Goal: Task Accomplishment & Management: Manage account settings

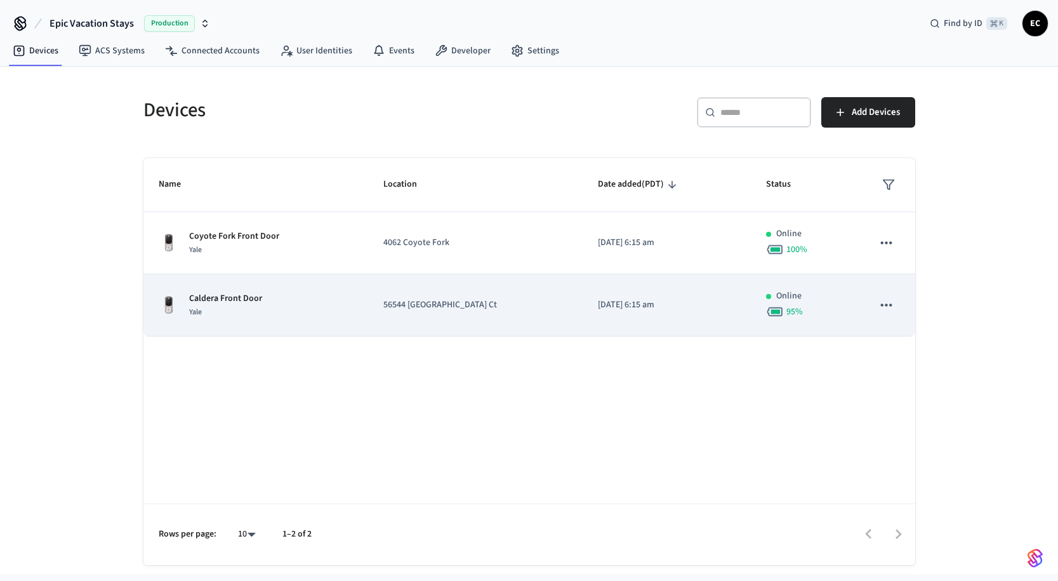
click at [331, 291] on td "Caldera Front Door Yale" at bounding box center [255, 305] width 225 height 62
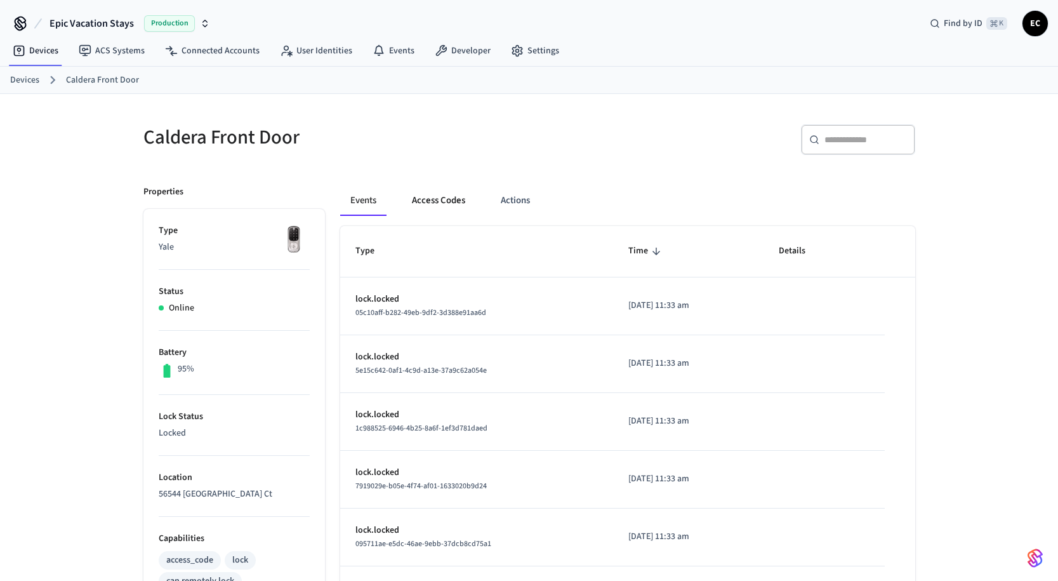
click at [443, 202] on button "Access Codes" at bounding box center [439, 200] width 74 height 30
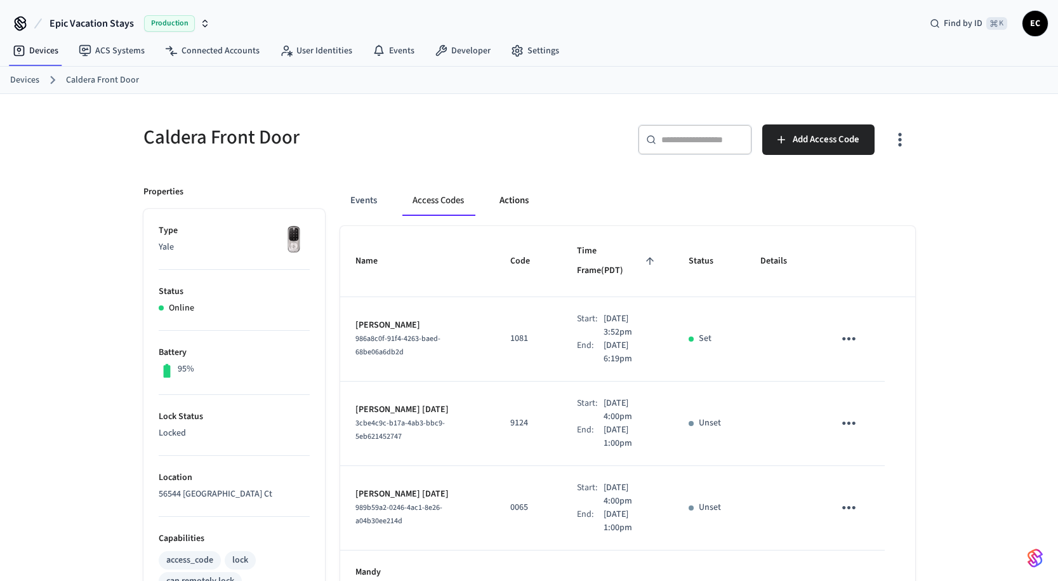
click at [515, 191] on button "Actions" at bounding box center [513, 200] width 49 height 30
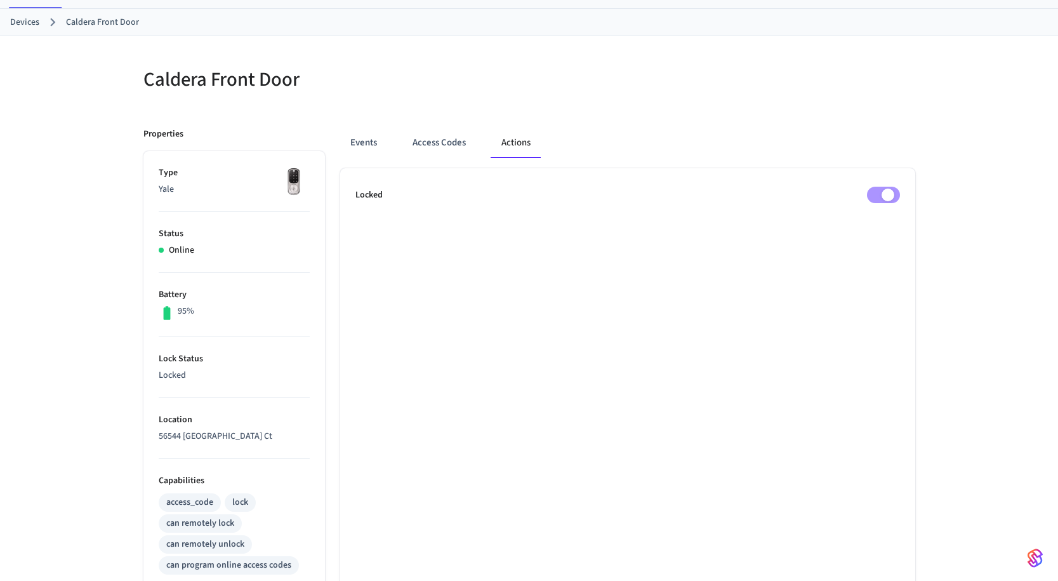
scroll to position [69, 0]
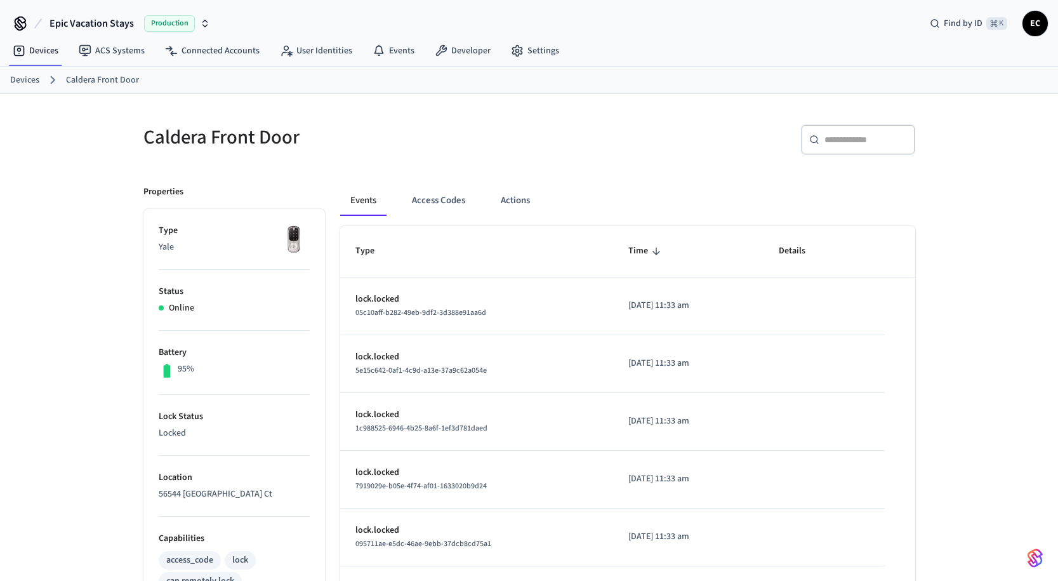
scroll to position [3, 0]
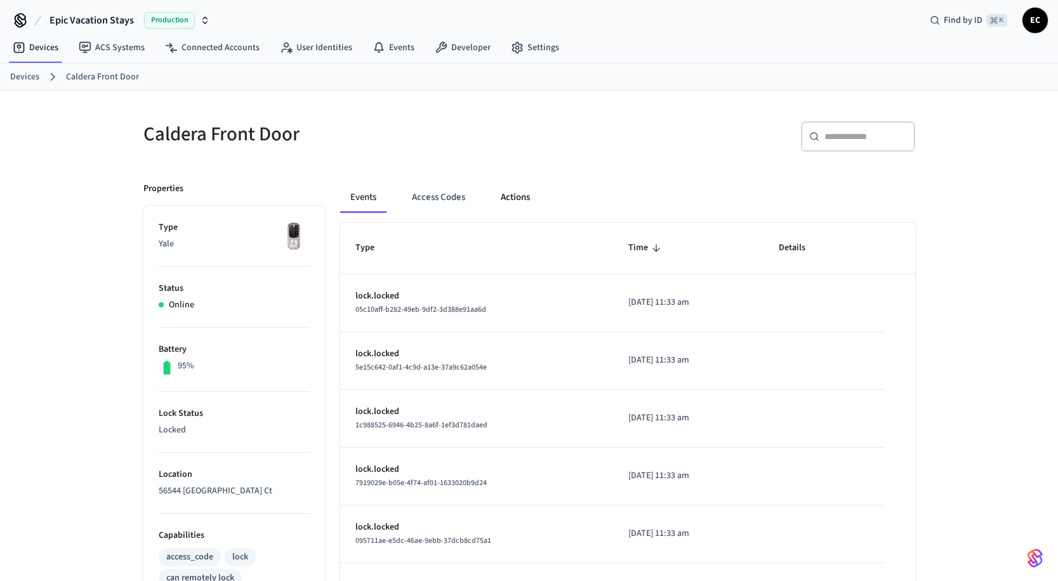
click at [506, 197] on button "Actions" at bounding box center [515, 197] width 49 height 30
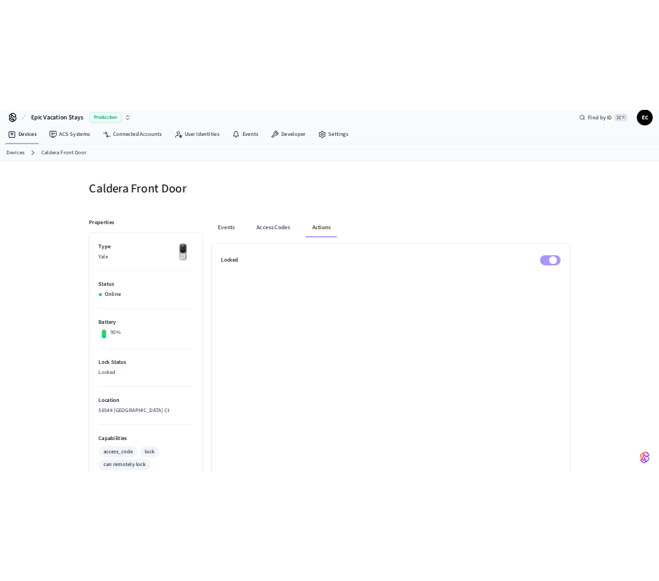
scroll to position [13, 0]
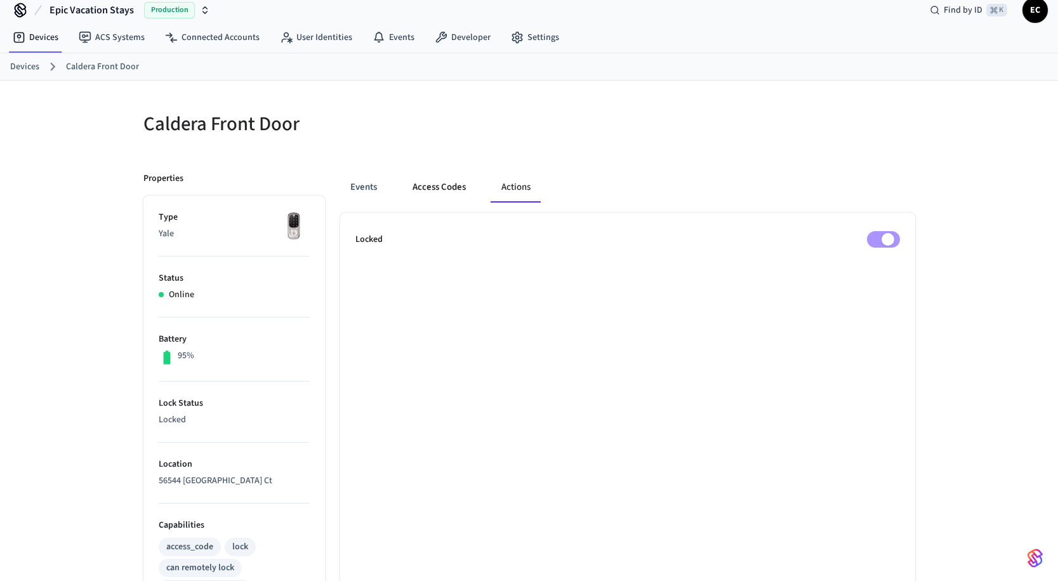
click at [426, 188] on button "Access Codes" at bounding box center [439, 187] width 74 height 30
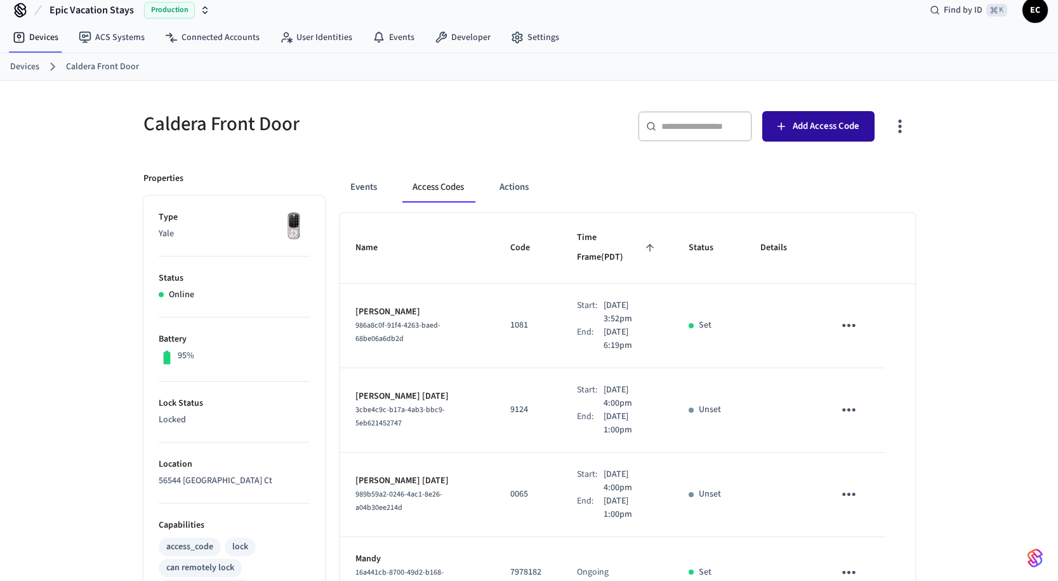
click at [822, 120] on span "Add Access Code" at bounding box center [826, 126] width 67 height 16
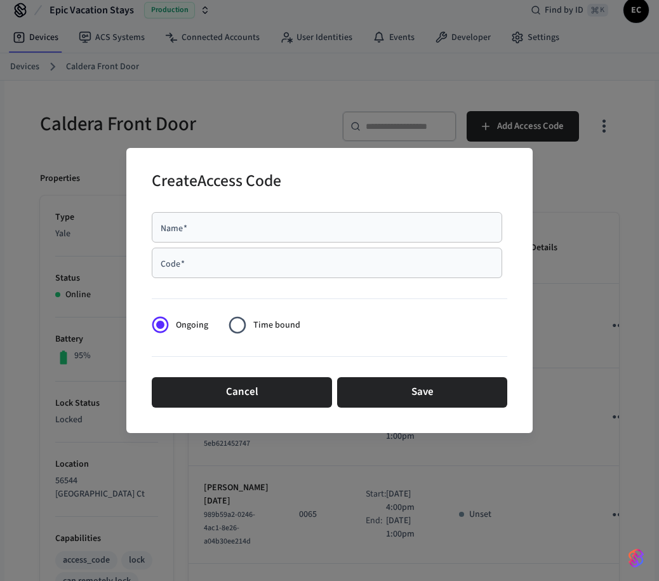
click at [253, 230] on input "Name   *" at bounding box center [326, 227] width 335 height 13
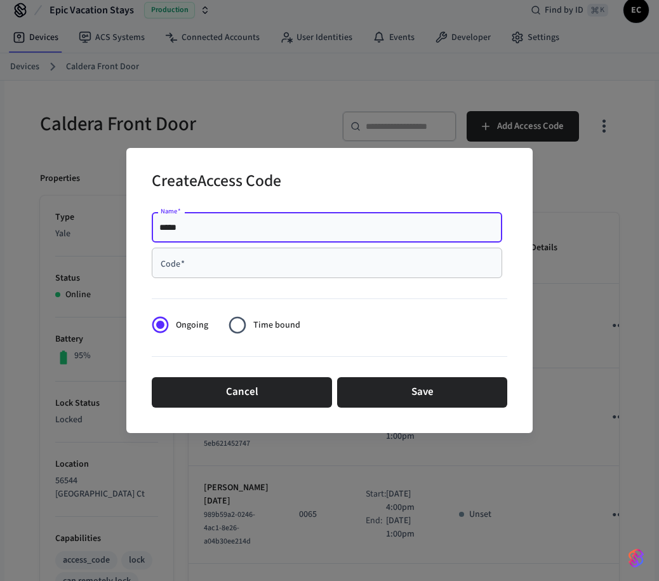
type input "*****"
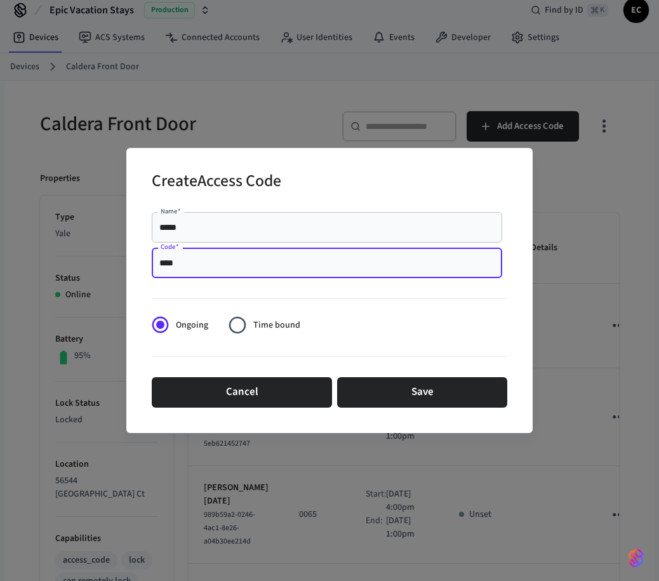
type input "****"
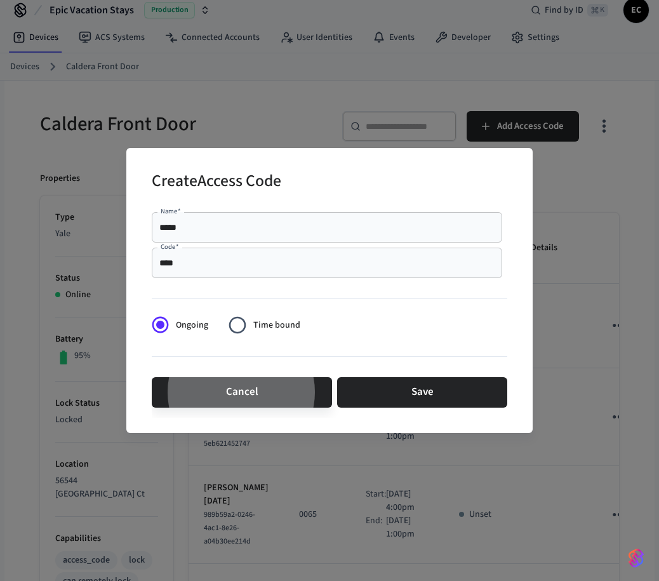
click at [255, 324] on span "Time bound" at bounding box center [276, 325] width 47 height 13
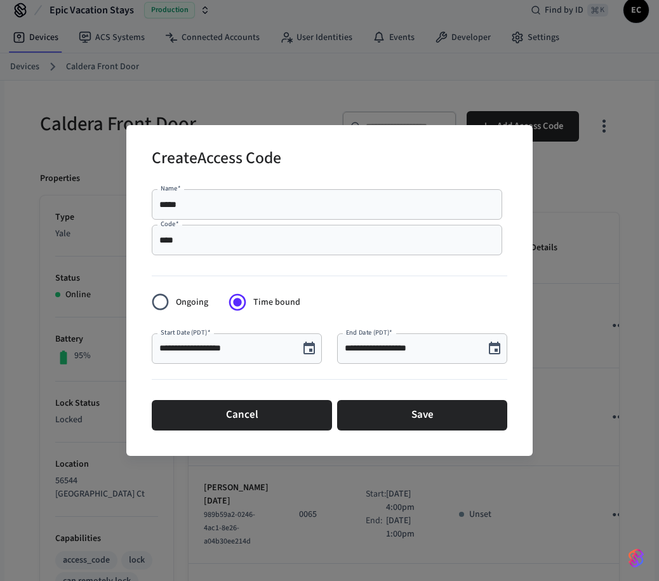
click at [490, 345] on icon "Choose date, selected date is Aug 22, 2025" at bounding box center [494, 347] width 11 height 13
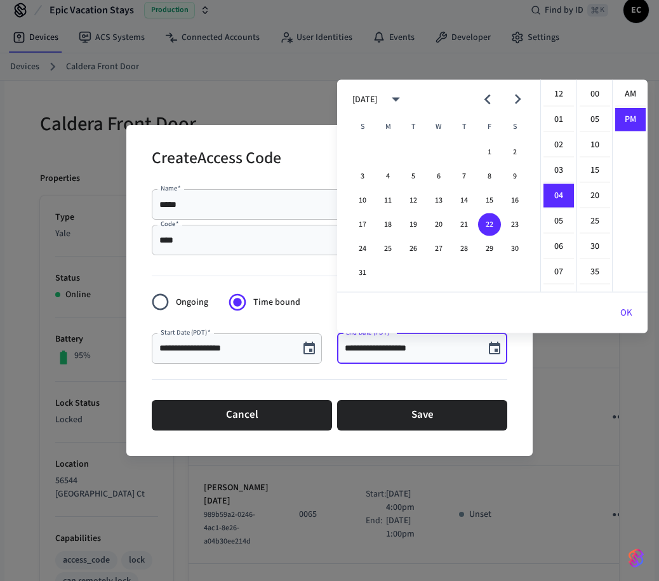
scroll to position [23, 0]
click at [508, 253] on button "30" at bounding box center [514, 248] width 23 height 23
type input "**********"
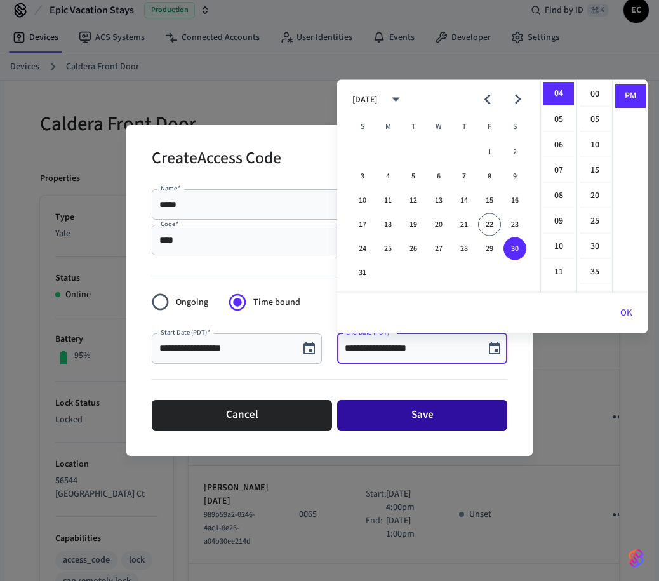
click at [407, 409] on button "Save" at bounding box center [422, 415] width 170 height 30
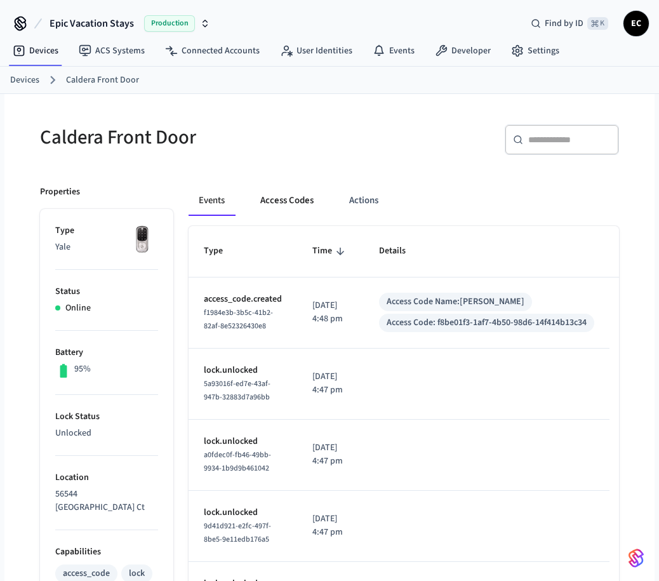
click at [279, 202] on button "Access Codes" at bounding box center [287, 200] width 74 height 30
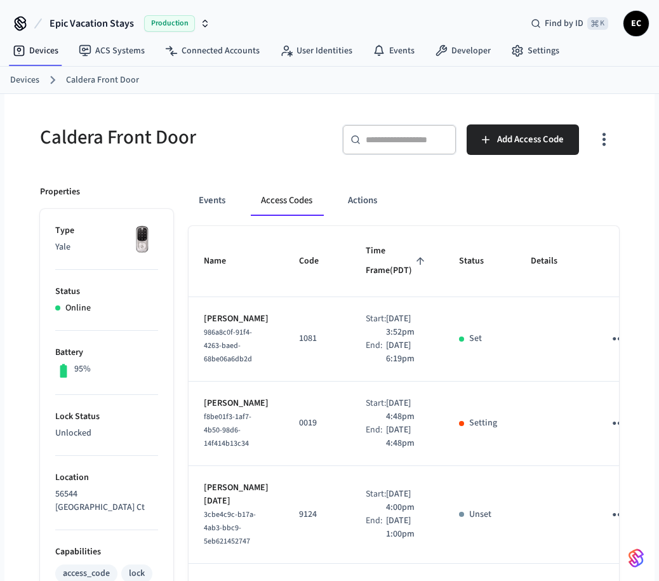
click at [274, 1] on div "Epic Vacation Stays Production Find by ID ⌘ K EC" at bounding box center [329, 18] width 659 height 37
